Goal: Check status: Check status

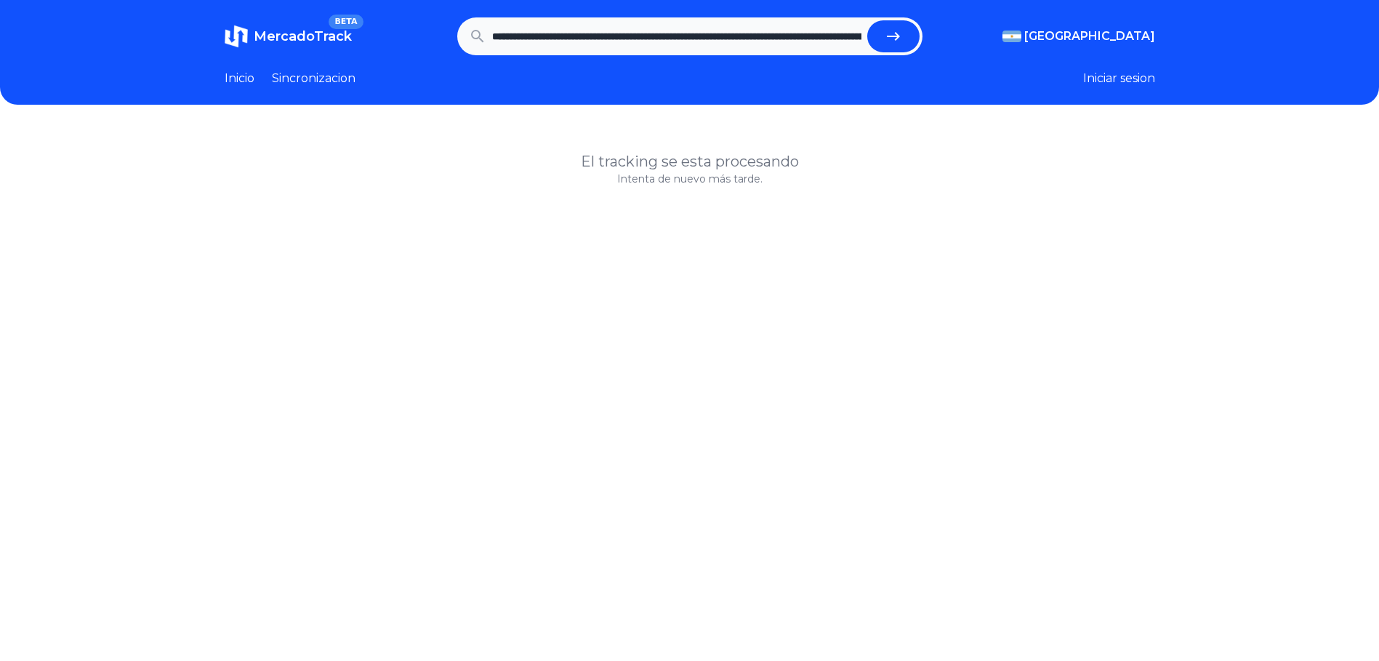
scroll to position [0, 323]
click at [912, 36] on button "submit" at bounding box center [894, 36] width 52 height 32
type input "**********"
